Goal: Transaction & Acquisition: Purchase product/service

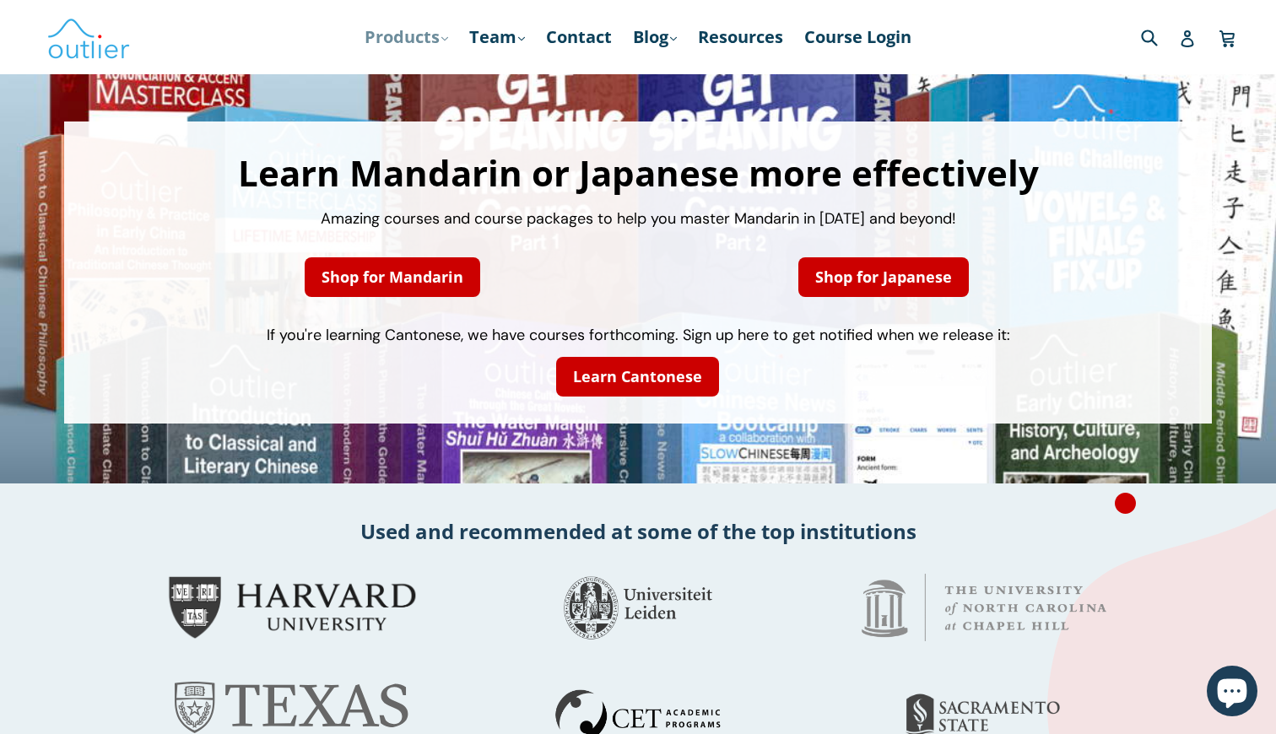
click at [424, 41] on link "Products .cls-1{fill:#231f20} expand" at bounding box center [406, 37] width 100 height 30
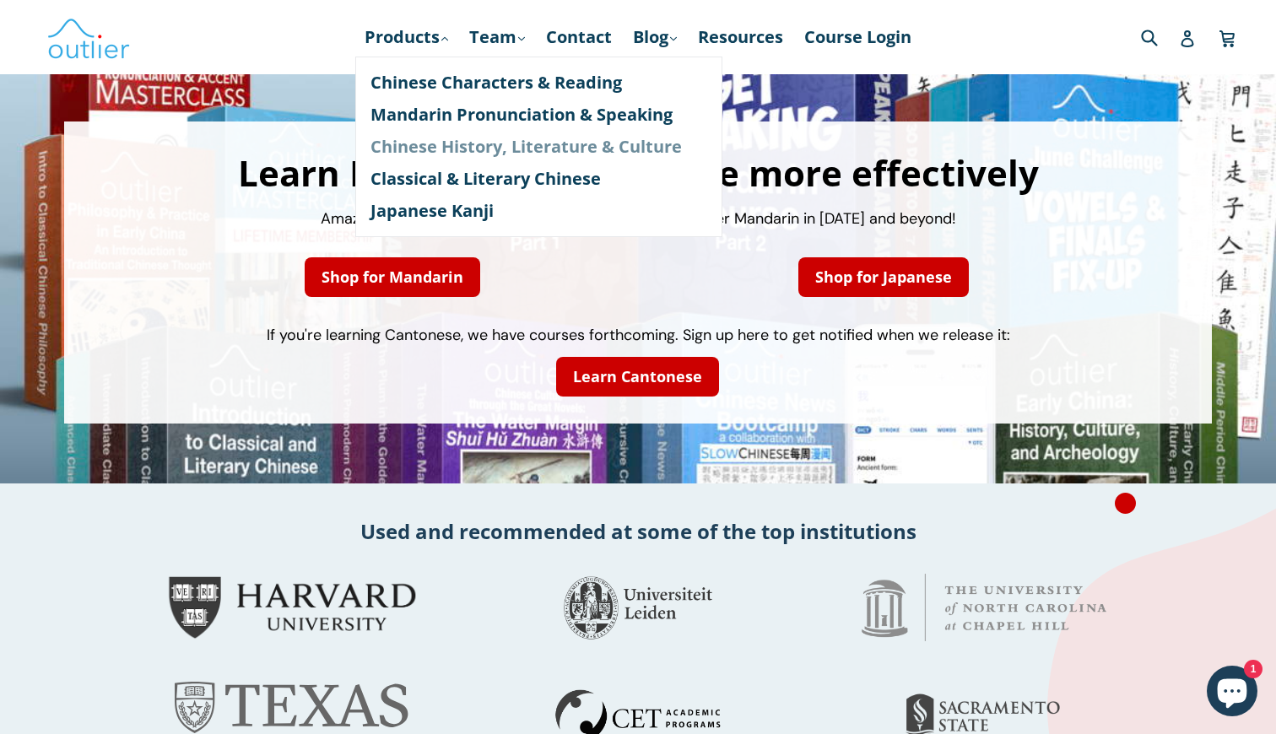
click at [449, 145] on link "Chinese History, Literature & Culture" at bounding box center [538, 147] width 337 height 32
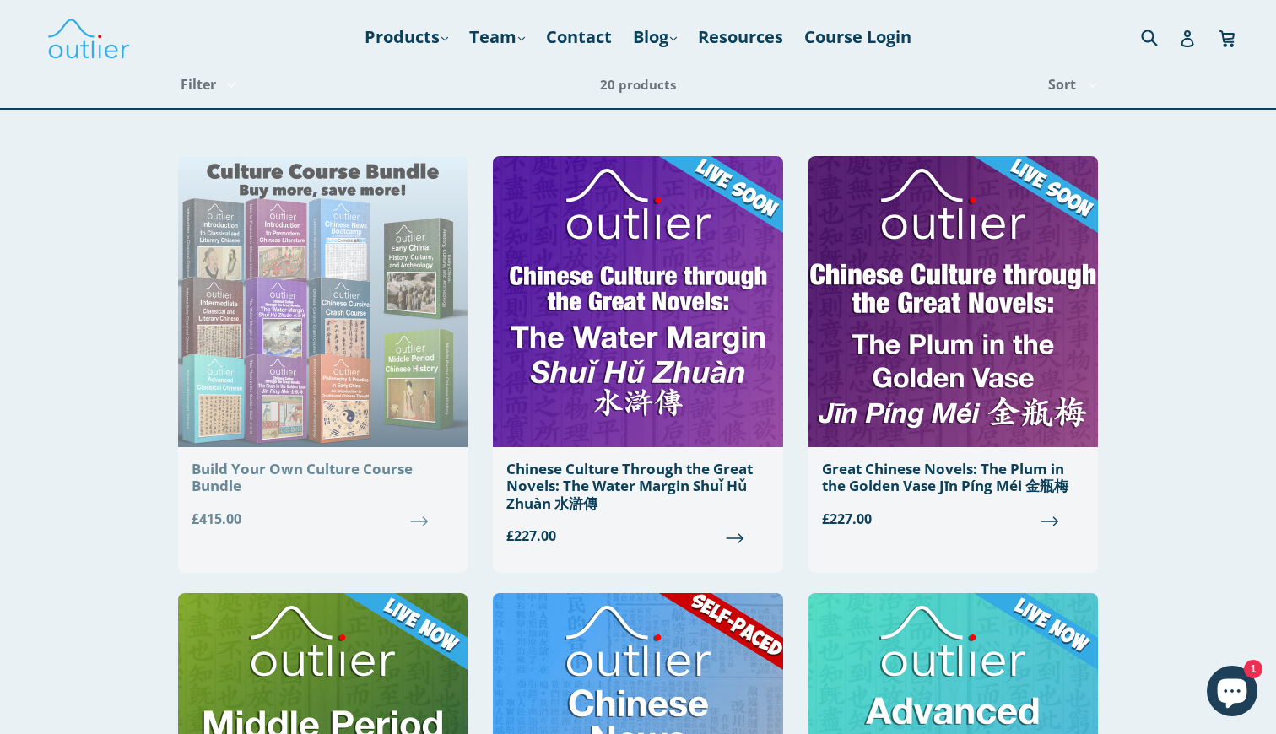
click at [284, 439] on img at bounding box center [322, 301] width 289 height 291
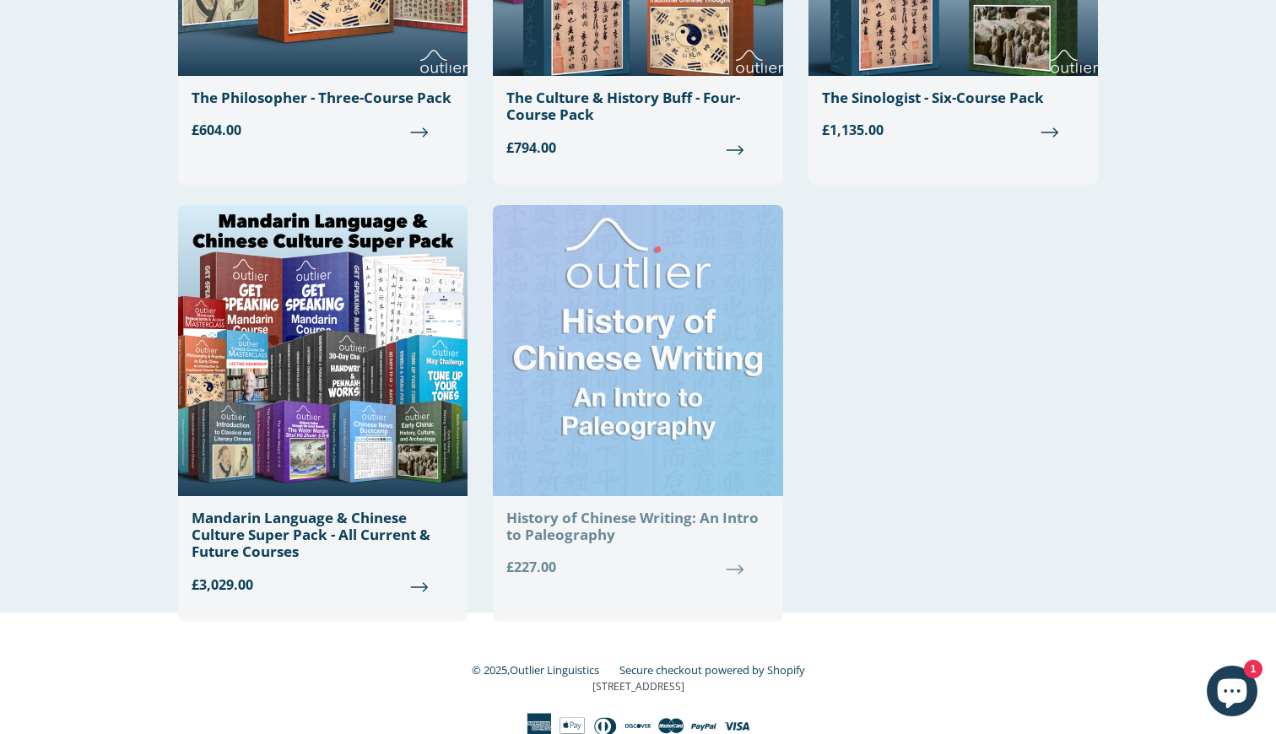
scroll to position [2471, 0]
click at [642, 381] on img at bounding box center [637, 351] width 289 height 291
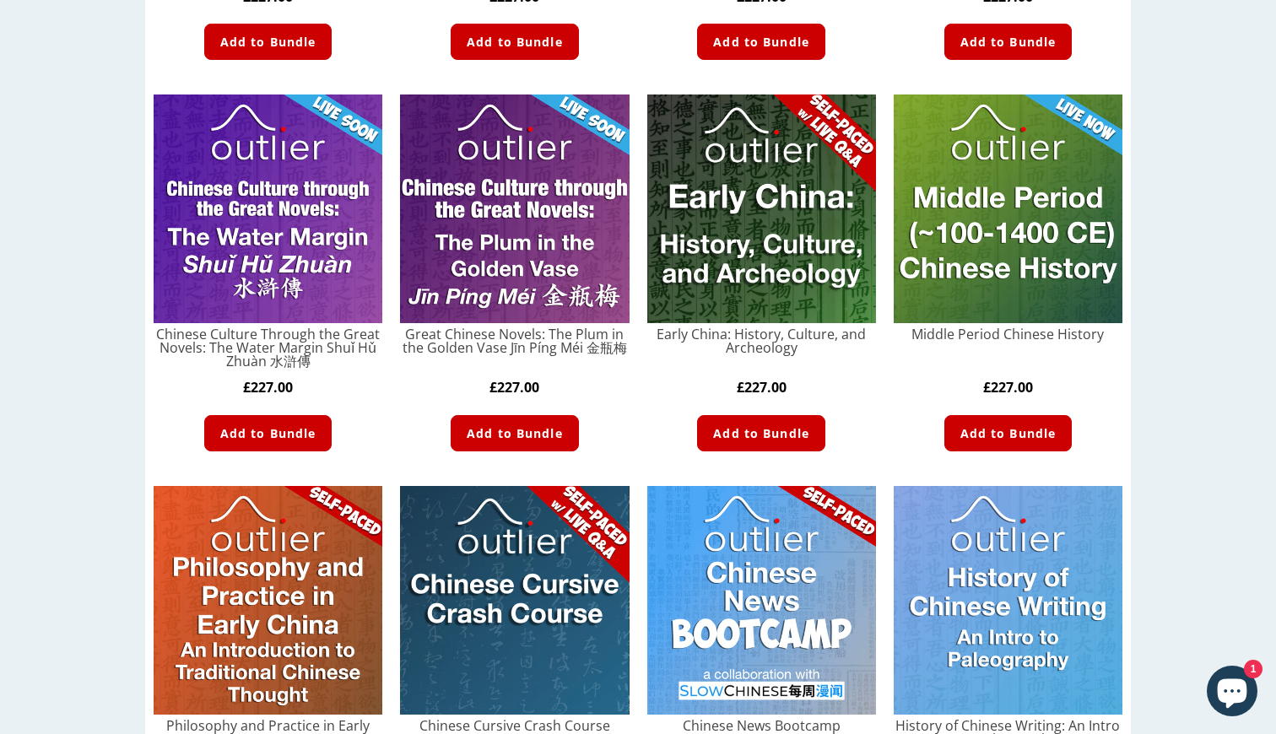
scroll to position [737, 0]
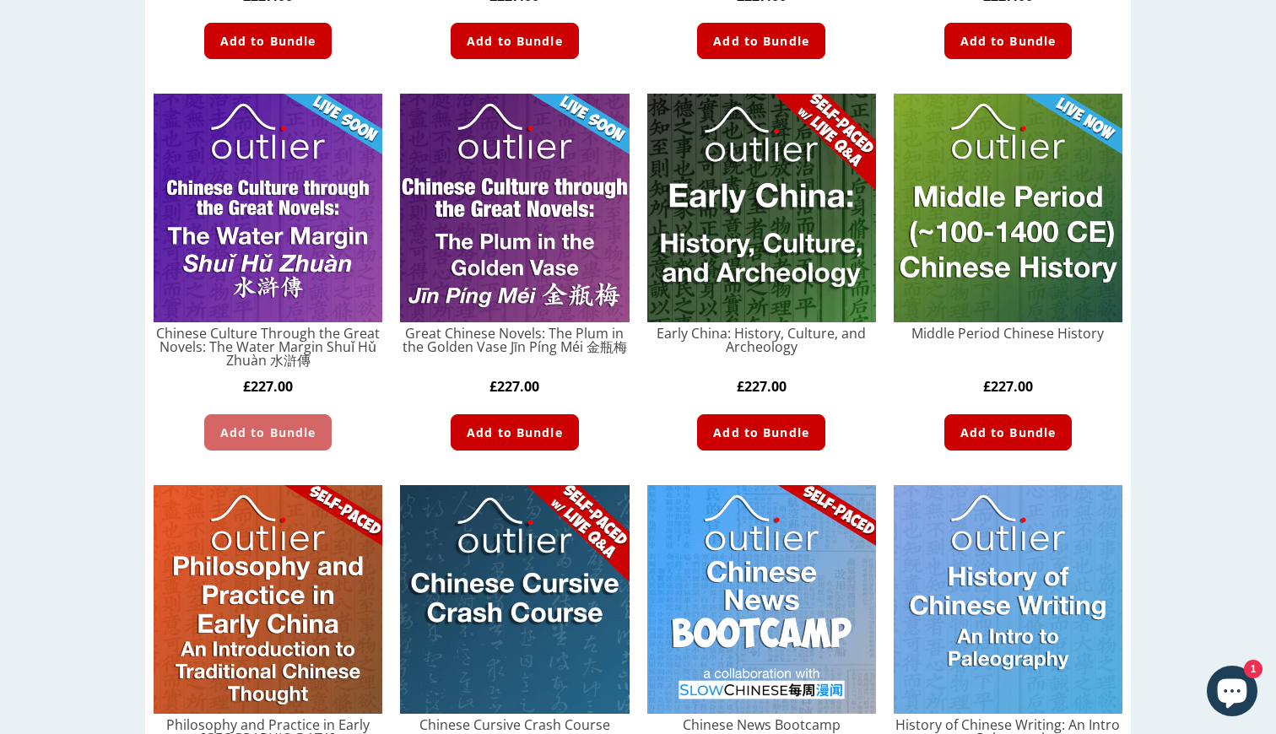
click at [290, 430] on span "Add to Bundle" at bounding box center [268, 433] width 96 height 18
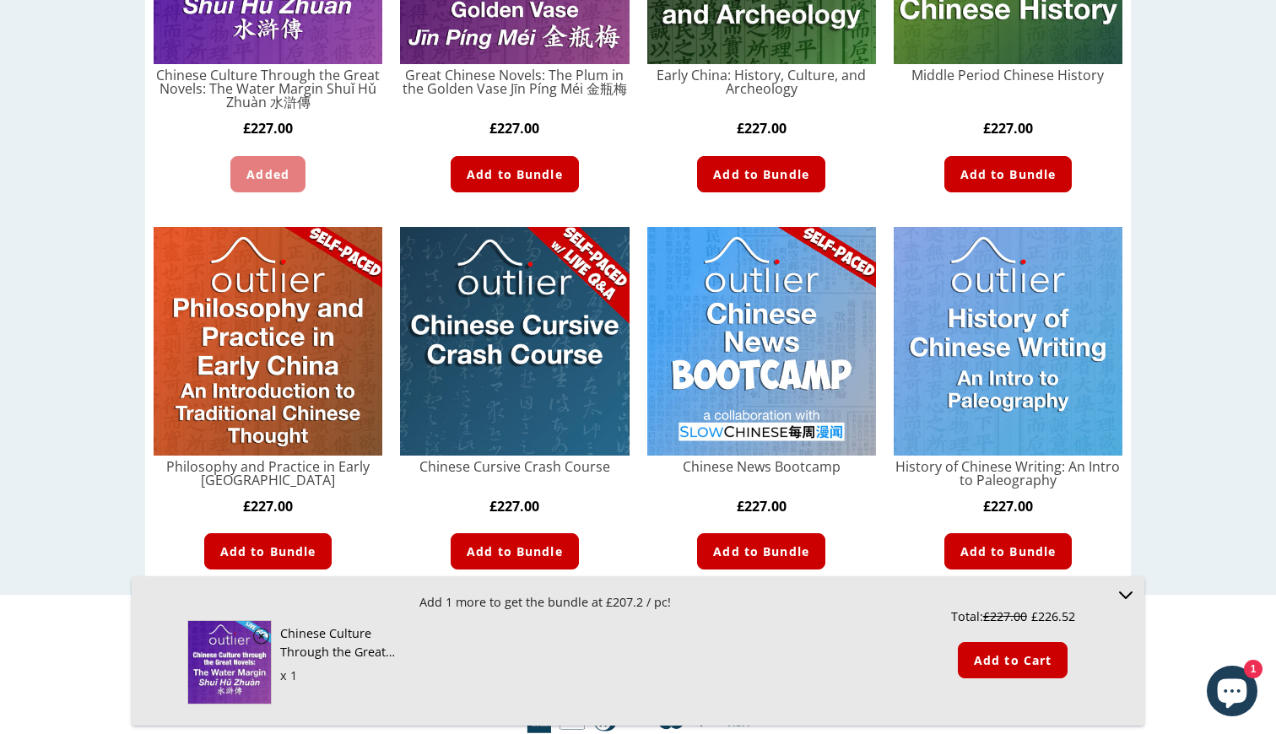
scroll to position [995, 0]
click at [990, 559] on span "Add to Bundle" at bounding box center [1008, 552] width 96 height 18
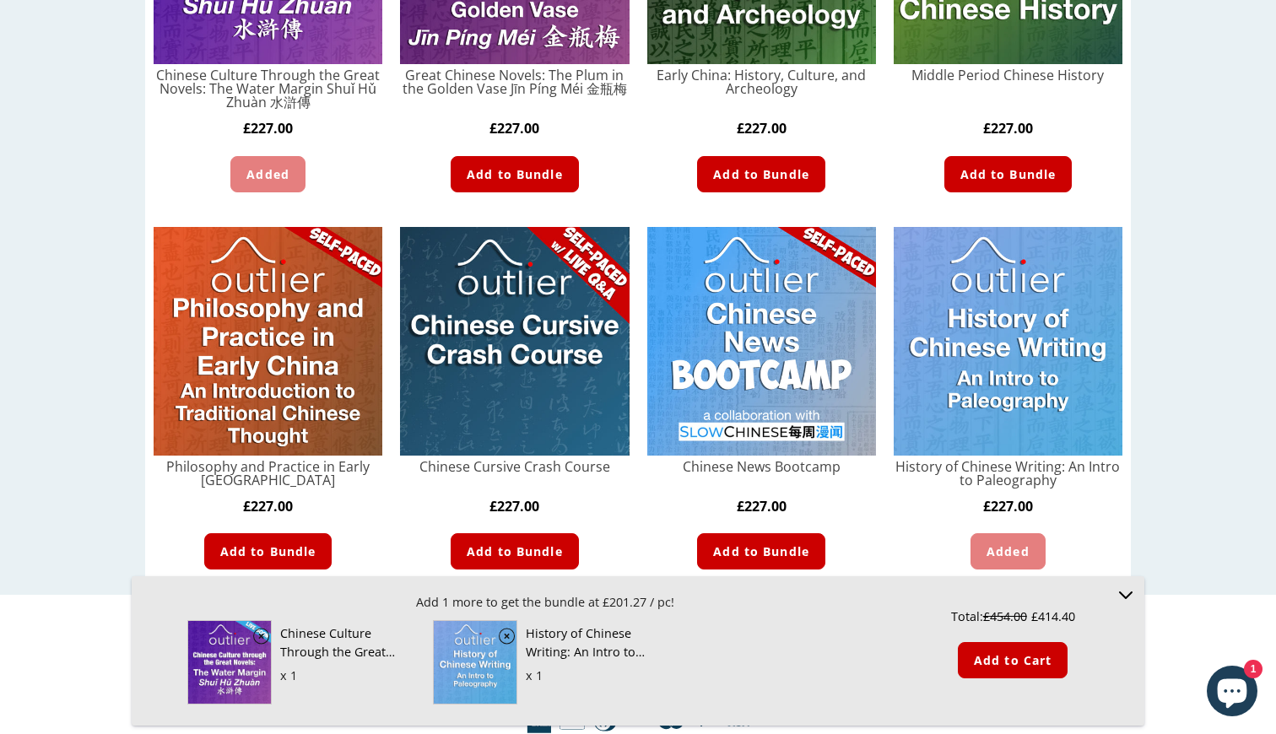
click at [1127, 603] on icon "Minimize BYOB footer" at bounding box center [1126, 595] width 20 height 20
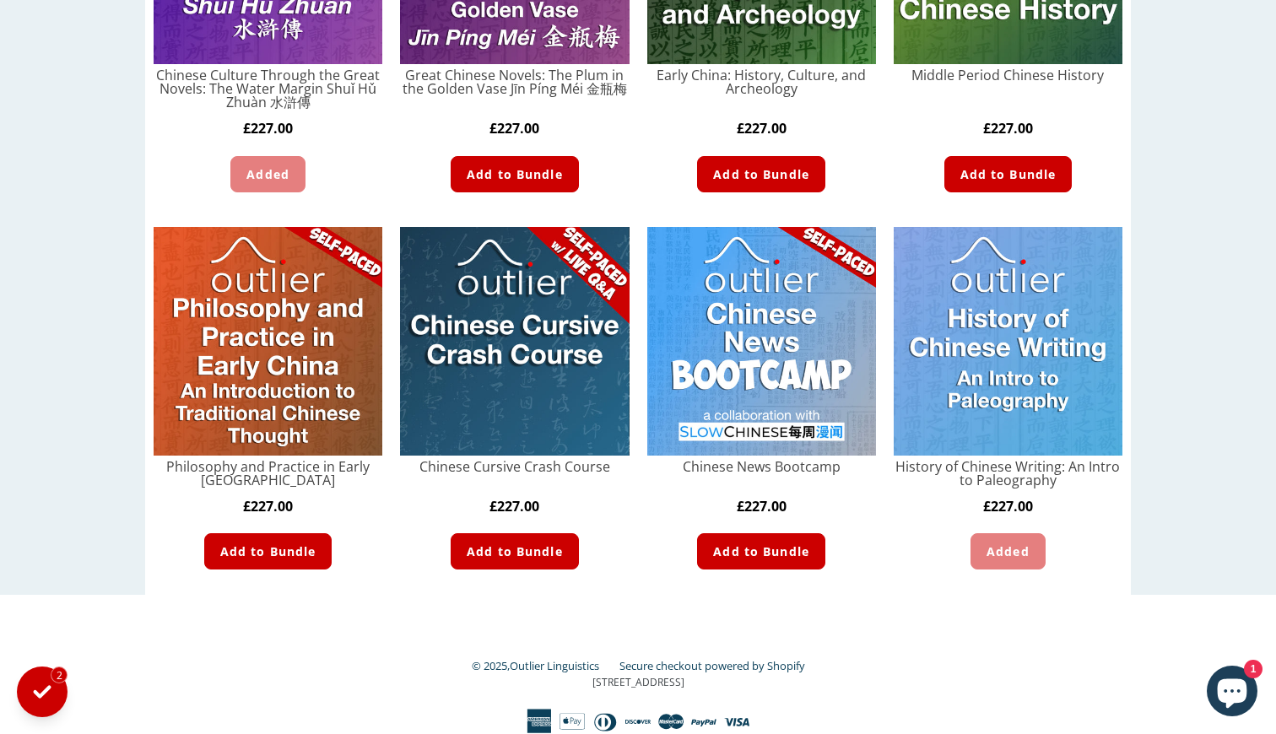
click at [997, 370] on img at bounding box center [1008, 341] width 229 height 229
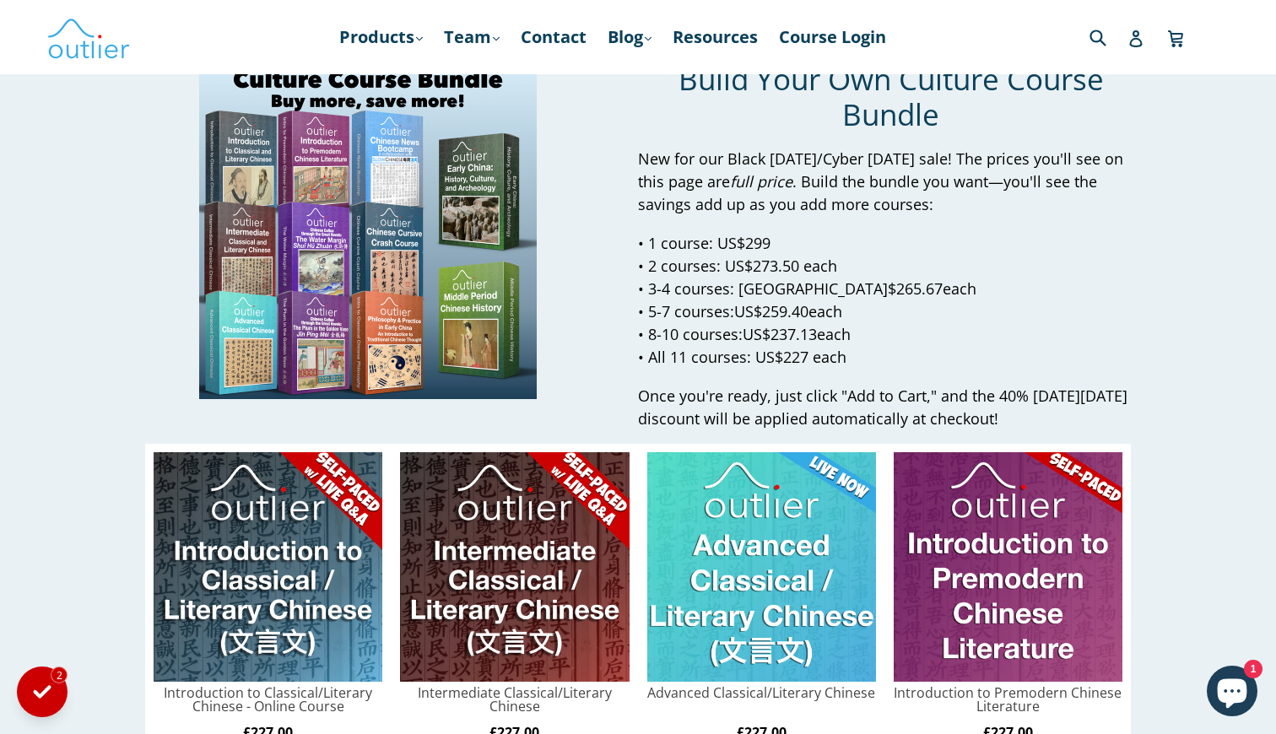
scroll to position [0, 0]
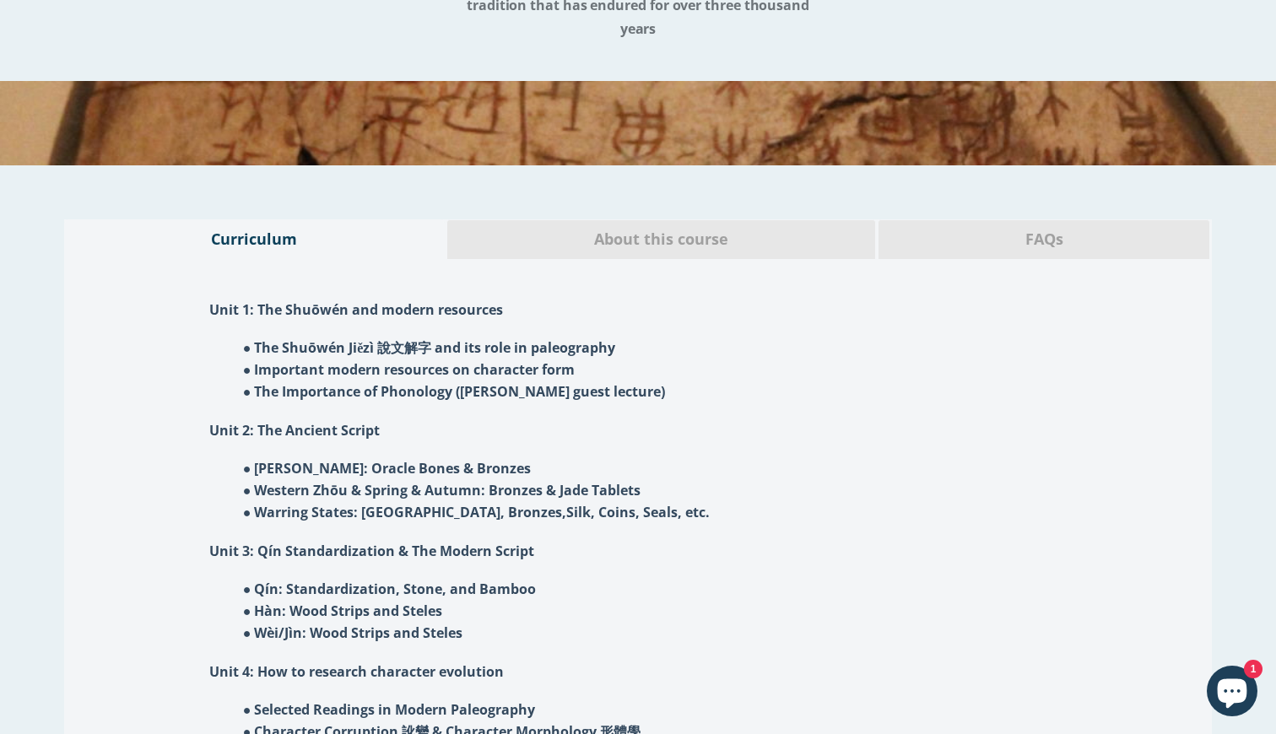
scroll to position [888, 0]
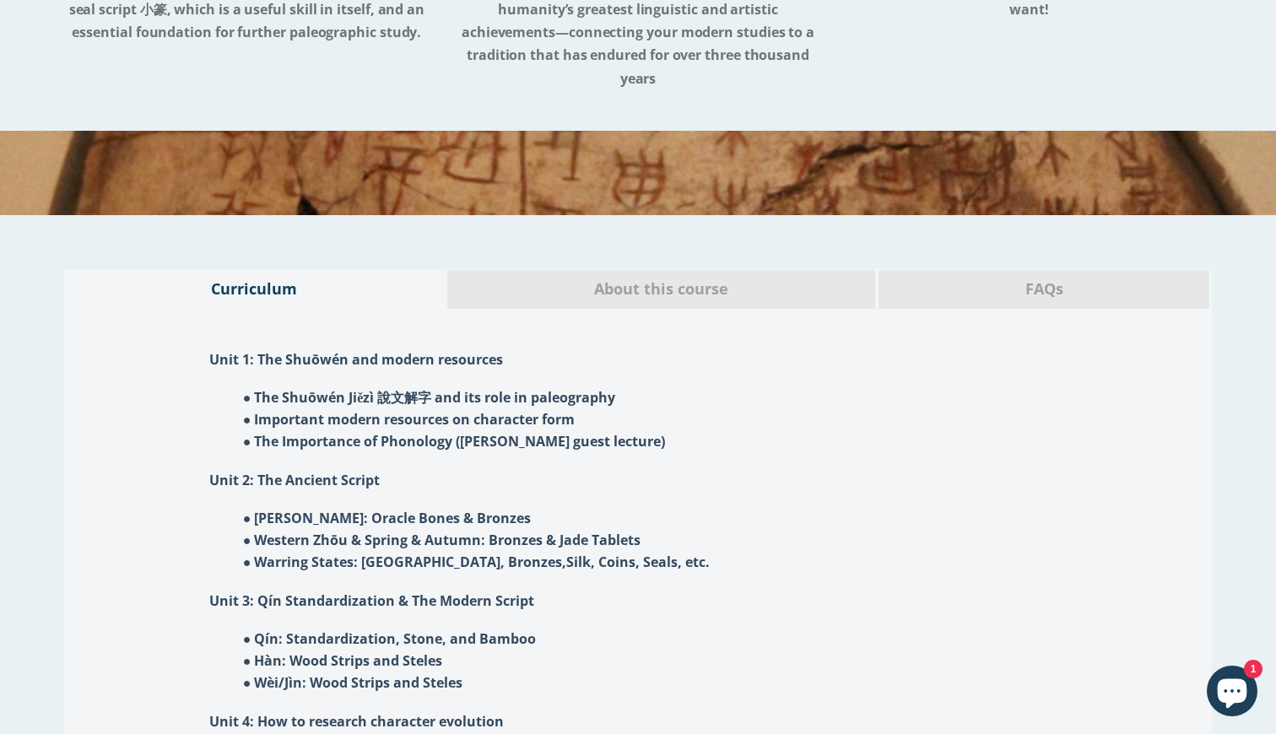
click at [635, 278] on span "About this course" at bounding box center [661, 289] width 403 height 22
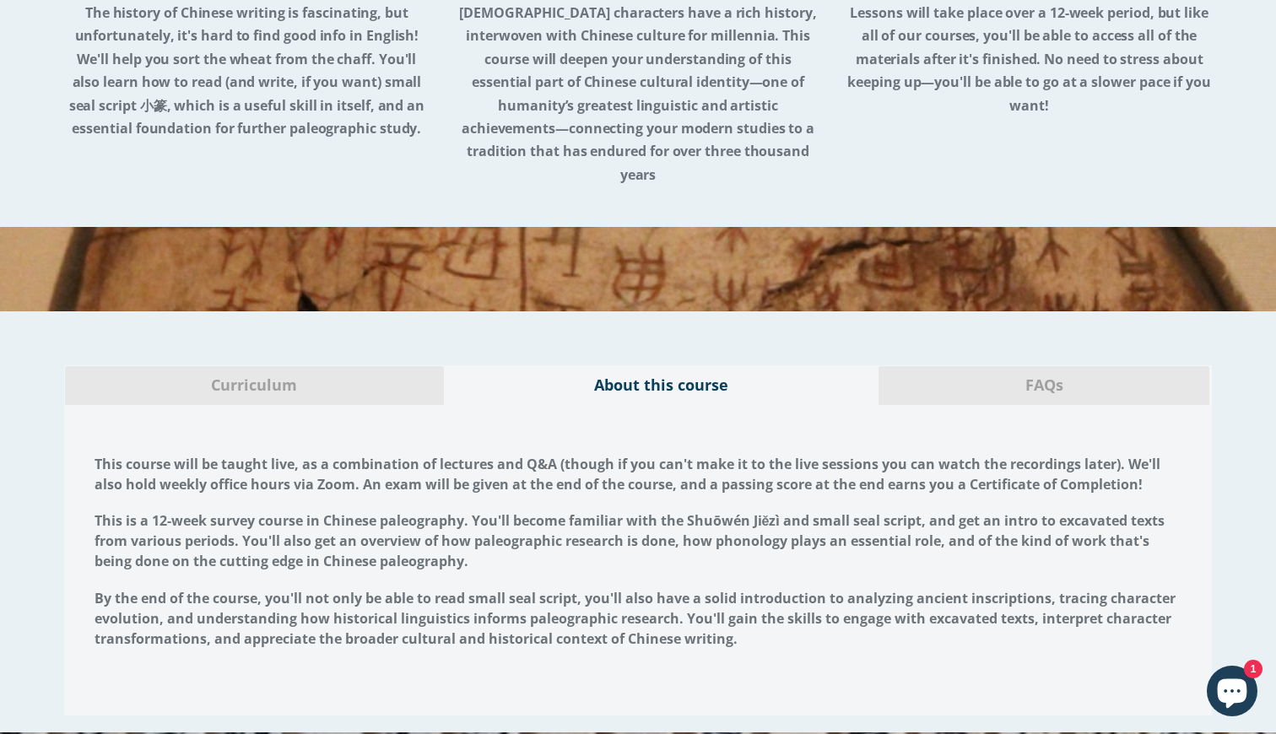
scroll to position [707, 0]
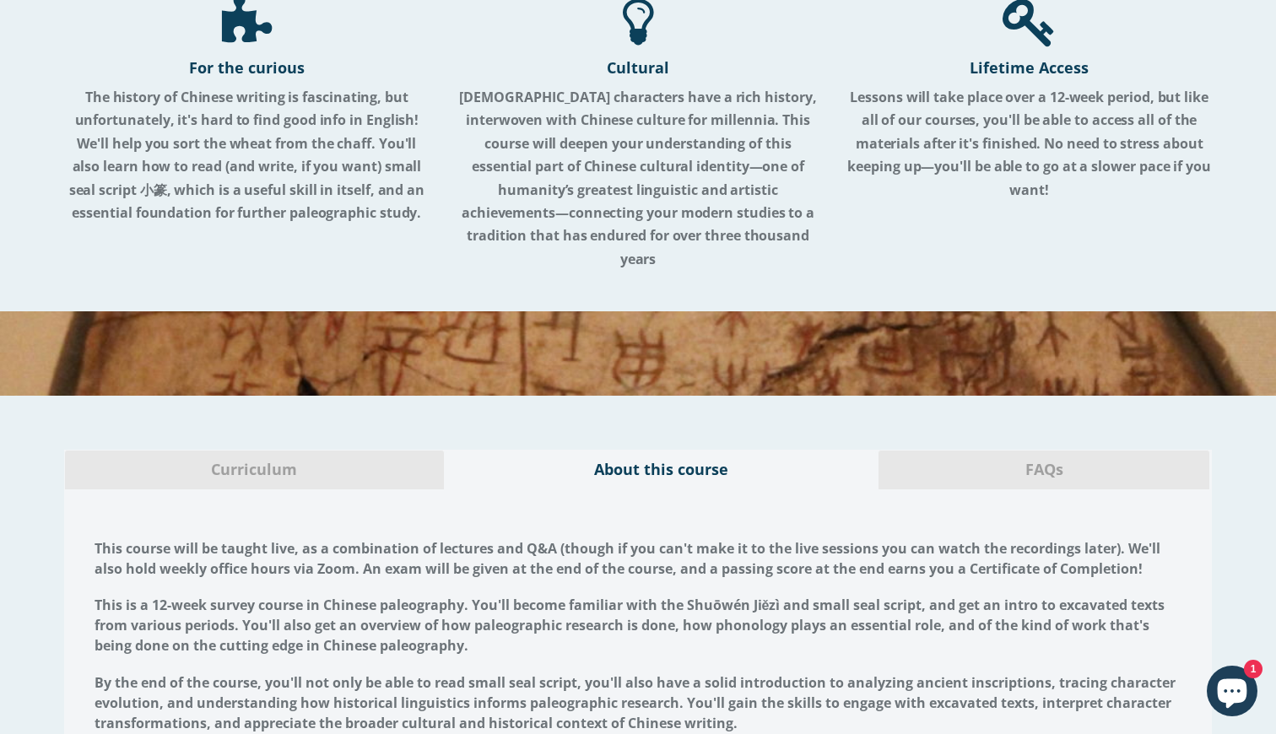
click at [1024, 459] on span "FAQs" at bounding box center [1044, 470] width 306 height 22
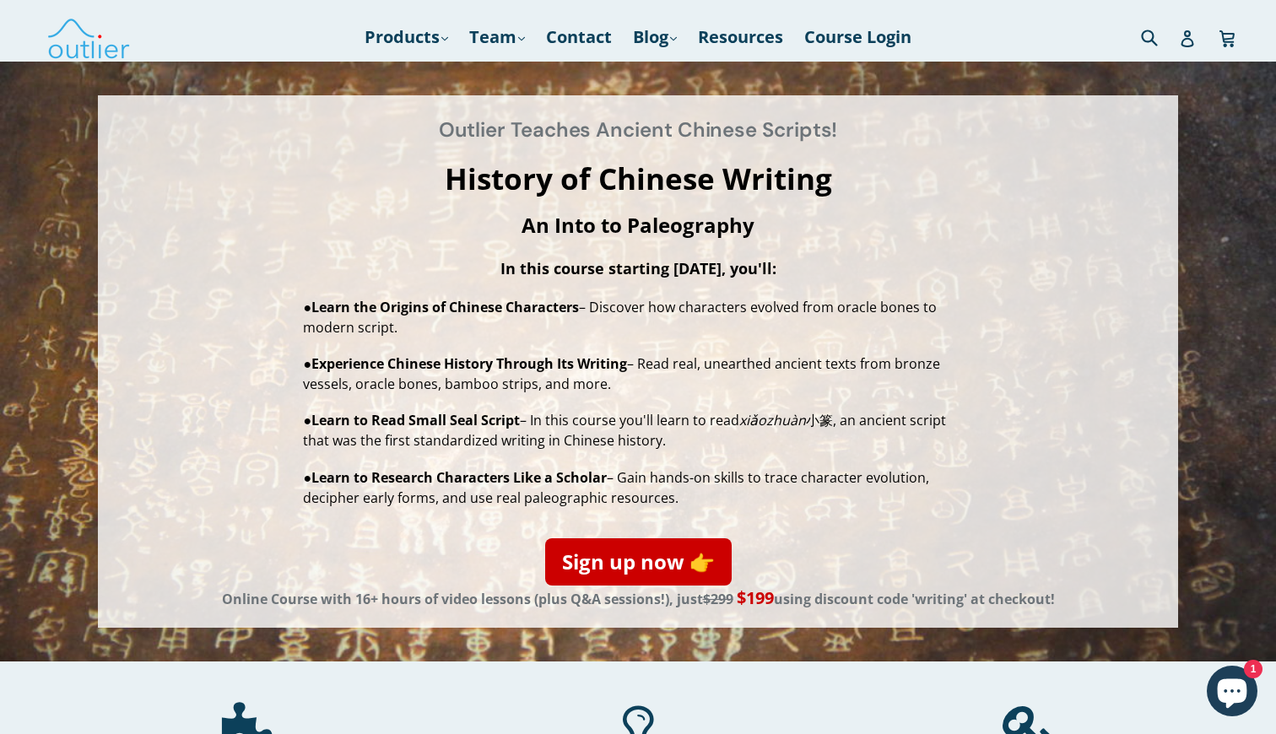
scroll to position [0, 0]
